Goal: Task Accomplishment & Management: Manage account settings

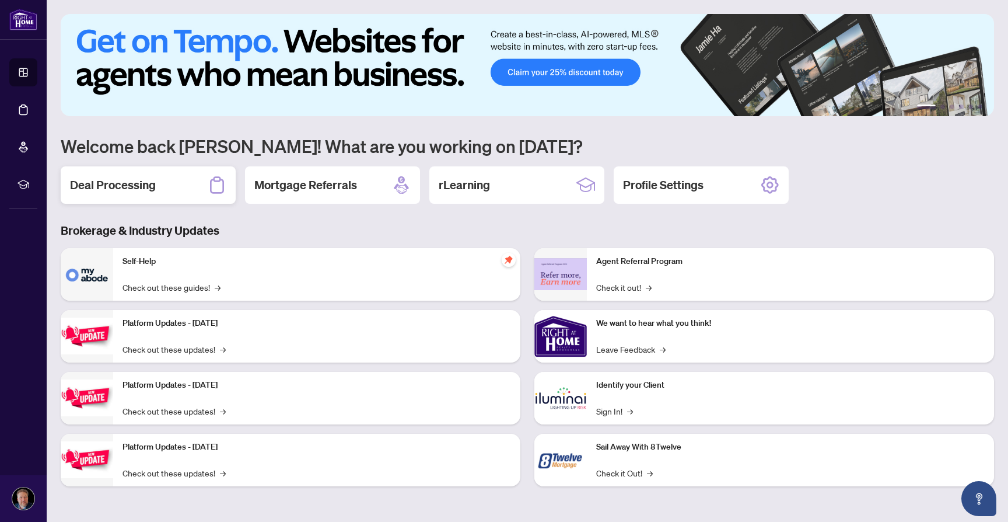
click at [137, 189] on h2 "Deal Processing" at bounding box center [113, 185] width 86 height 16
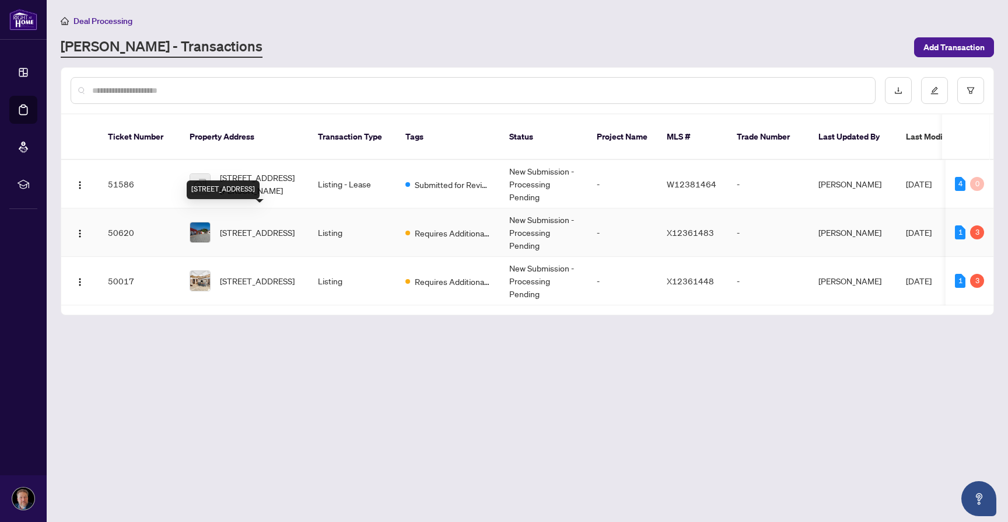
click at [251, 226] on span "[STREET_ADDRESS]" at bounding box center [257, 232] width 75 height 13
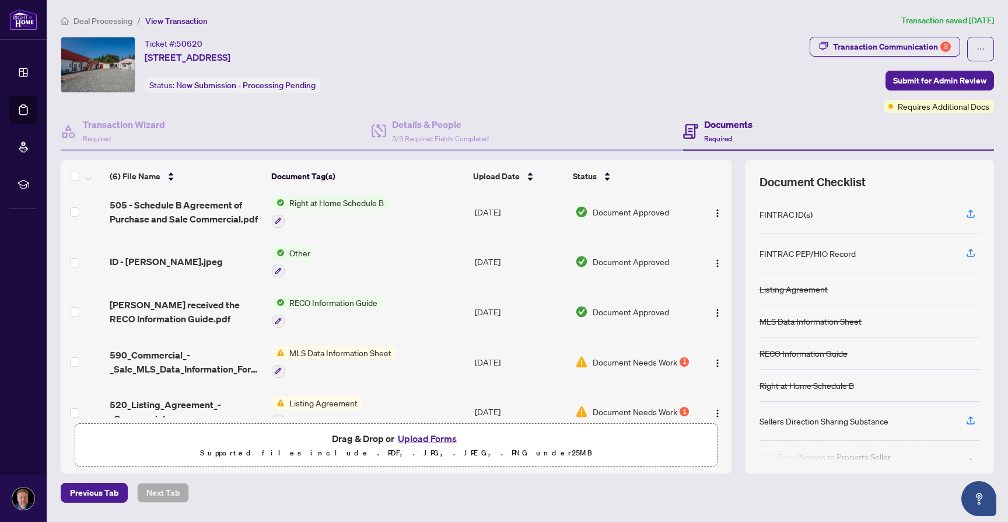
scroll to position [76, 0]
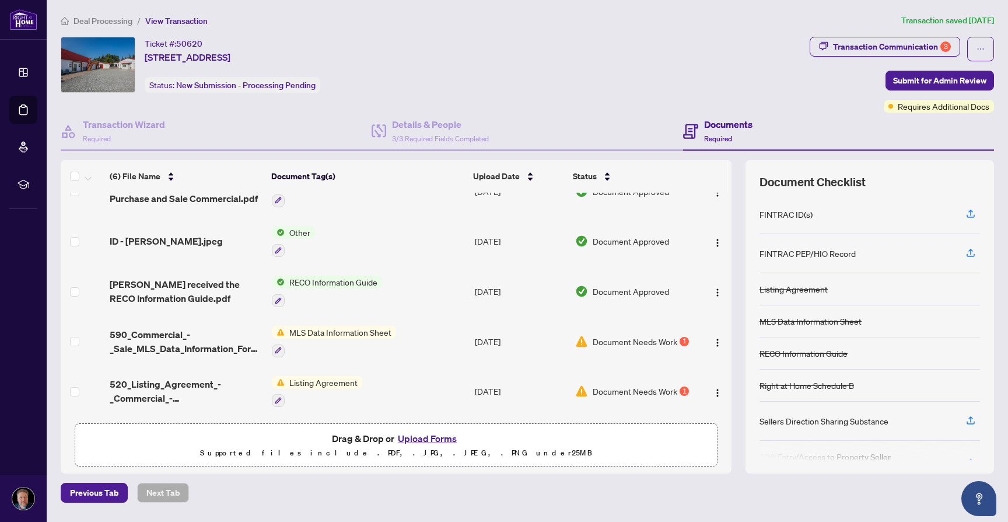
click at [641, 379] on td "Document Needs Work 1" at bounding box center [633, 392] width 125 height 50
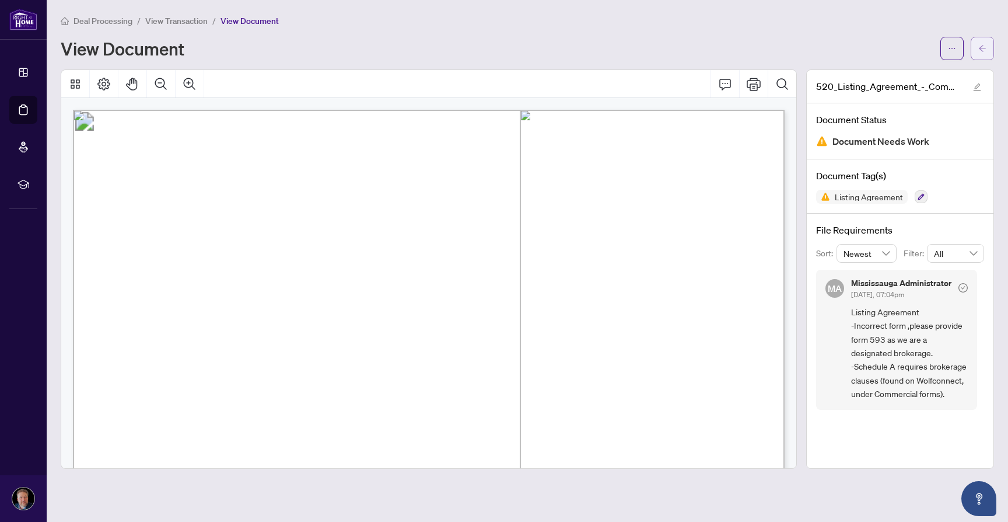
click at [982, 50] on icon "arrow-left" at bounding box center [982, 48] width 7 height 6
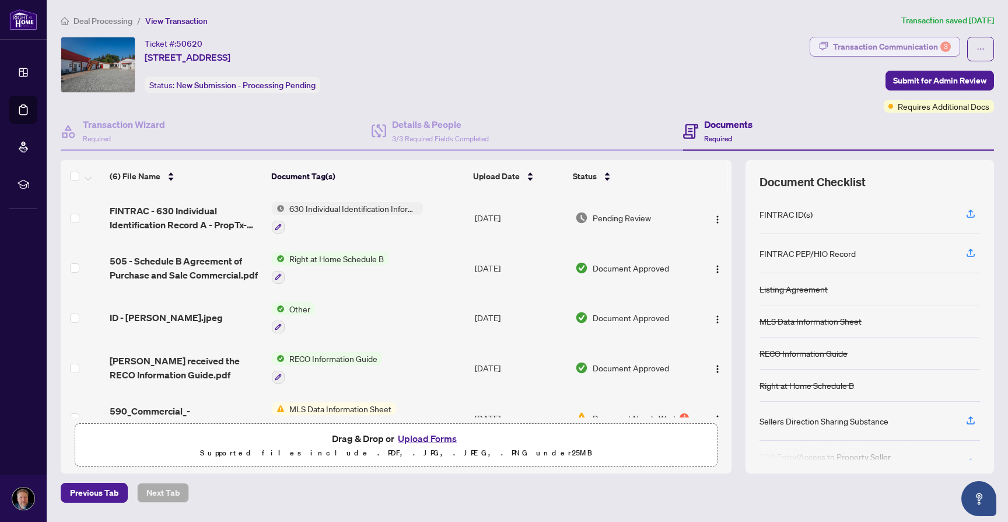
click at [866, 47] on div "Transaction Communication 3" at bounding box center [892, 46] width 118 height 19
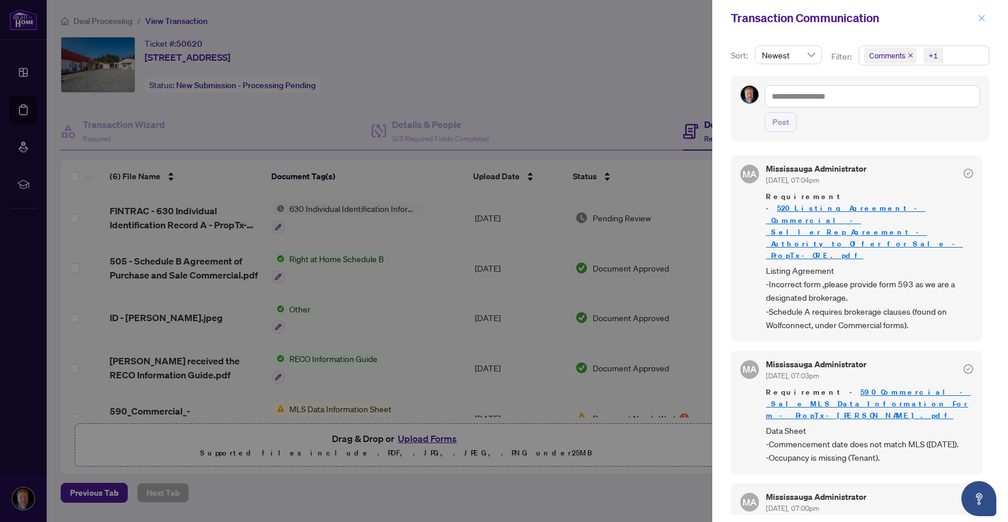
click at [983, 18] on icon "close" at bounding box center [982, 18] width 8 height 8
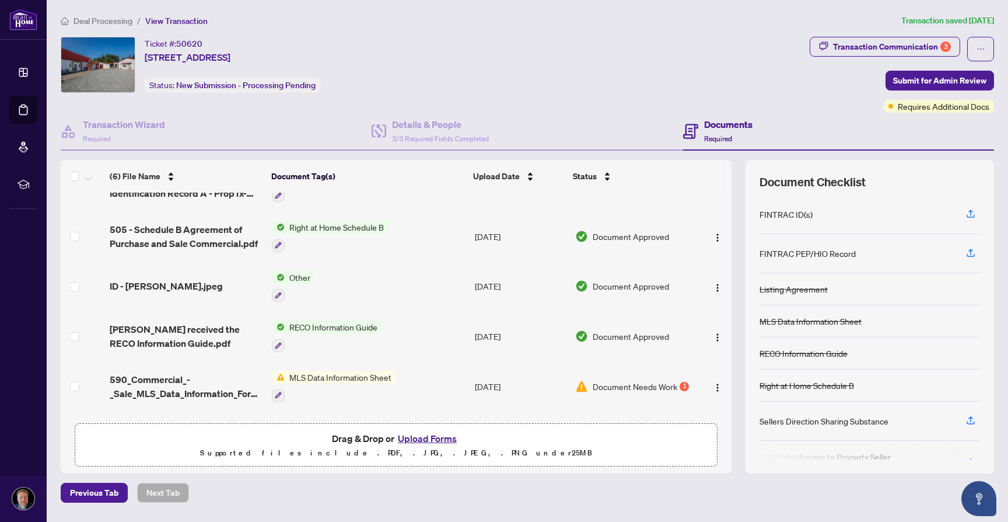
scroll to position [76, 0]
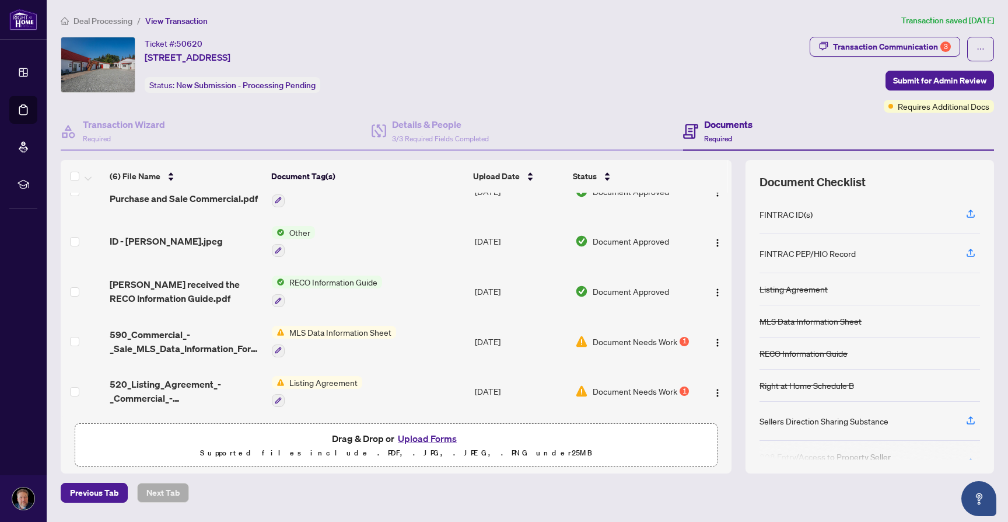
click at [634, 335] on span "Document Needs Work" at bounding box center [635, 341] width 85 height 13
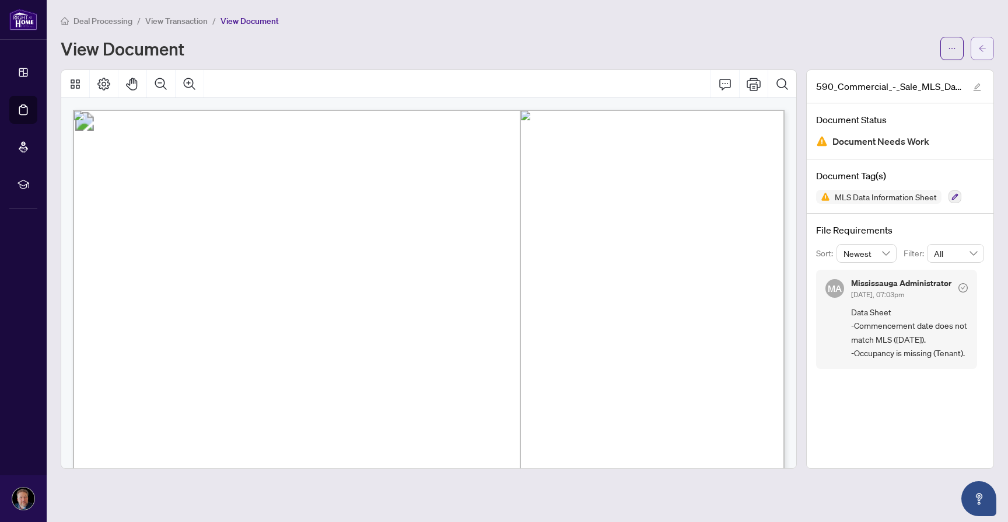
click at [986, 53] on span "button" at bounding box center [983, 48] width 8 height 19
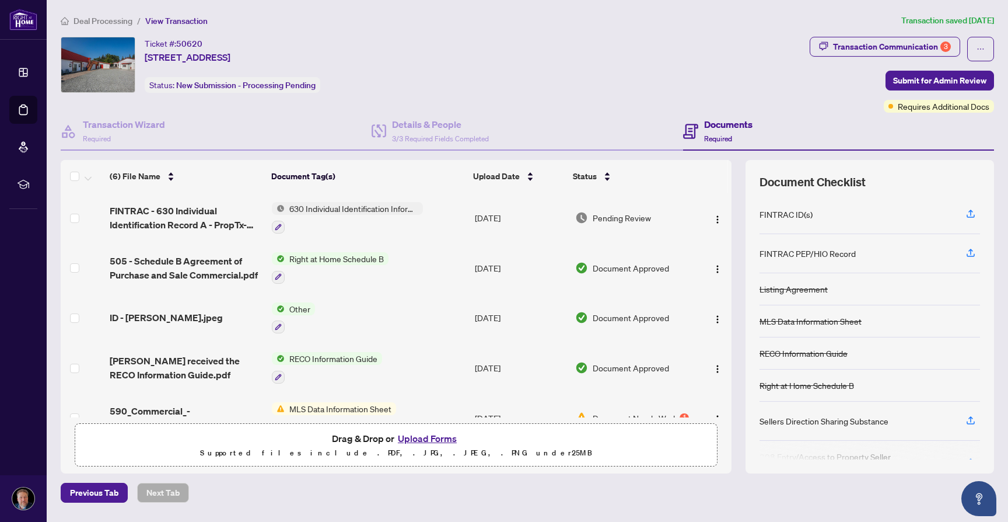
click at [114, 21] on span "Deal Processing" at bounding box center [103, 21] width 59 height 11
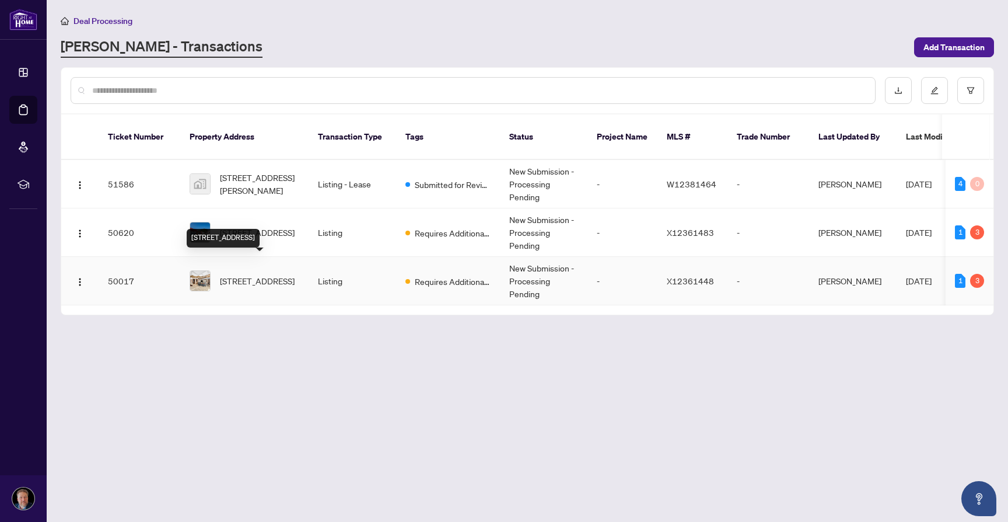
click at [268, 274] on span "[STREET_ADDRESS]" at bounding box center [257, 280] width 75 height 13
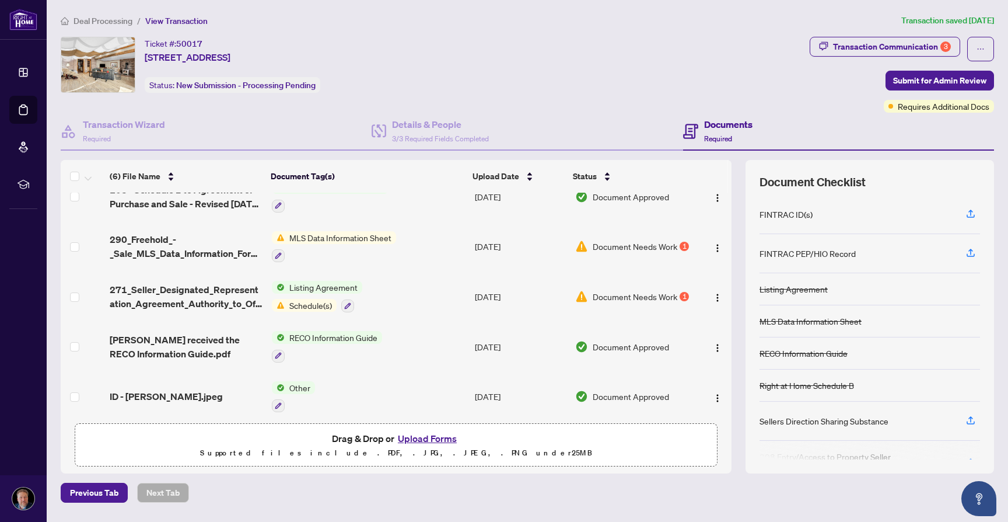
scroll to position [72, 0]
click at [595, 289] on span "Document Needs Work" at bounding box center [635, 295] width 85 height 13
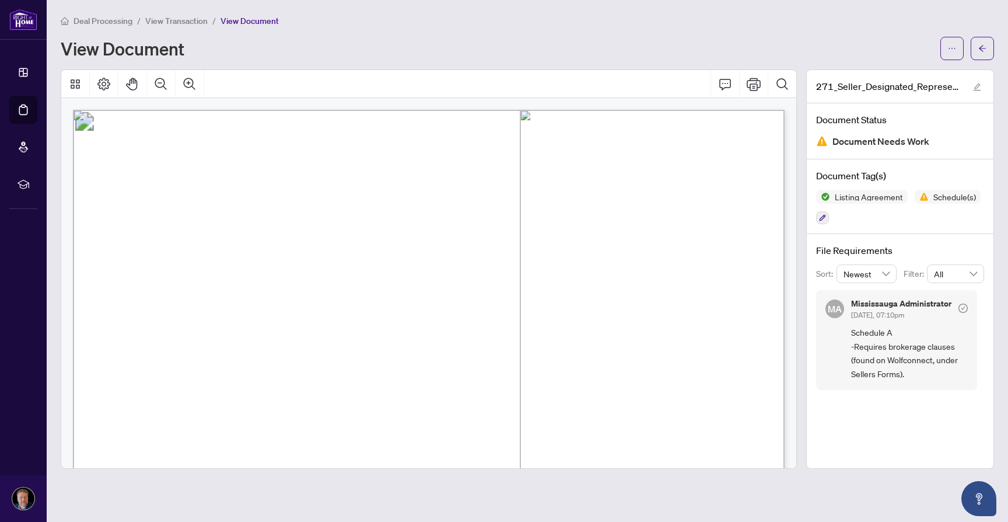
click at [194, 23] on span "View Transaction" at bounding box center [176, 21] width 62 height 11
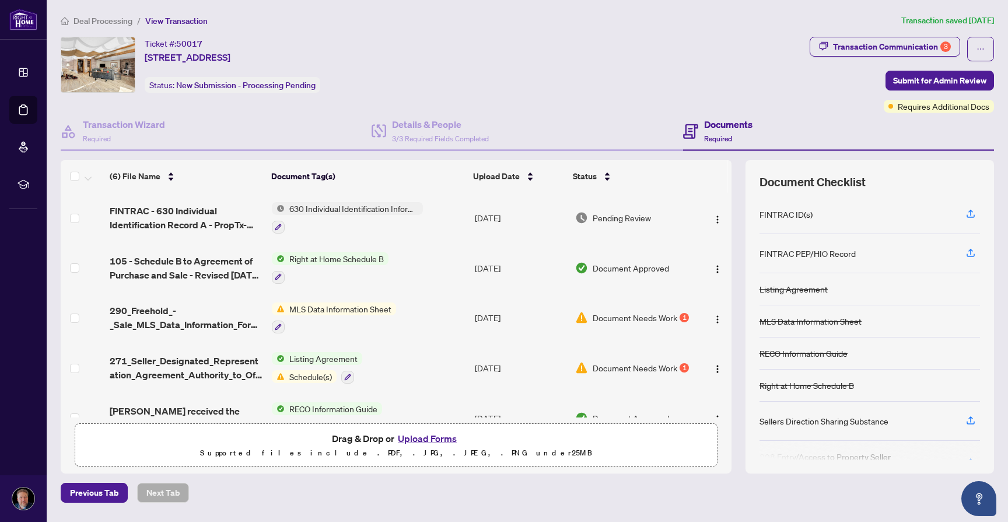
click at [623, 319] on span "Document Needs Work" at bounding box center [635, 317] width 85 height 13
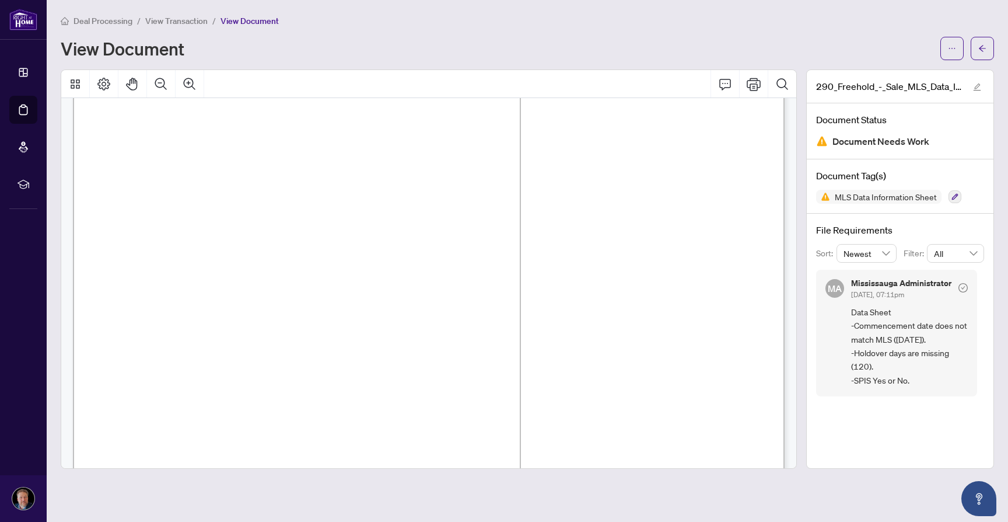
scroll to position [41, 0]
